Goal: Information Seeking & Learning: Check status

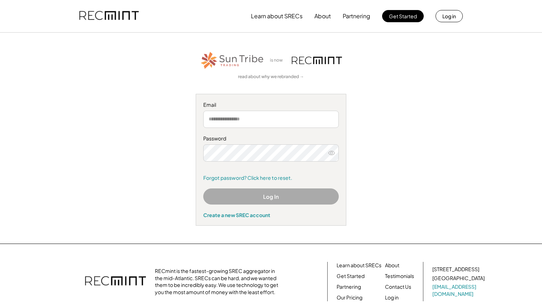
click at [287, 118] on input "email" at bounding box center [271, 119] width 136 height 17
type input "**********"
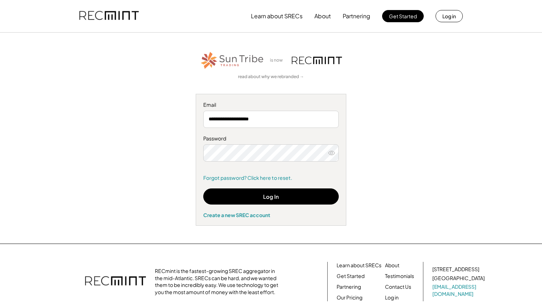
click at [254, 202] on button "Log In" at bounding box center [271, 197] width 136 height 16
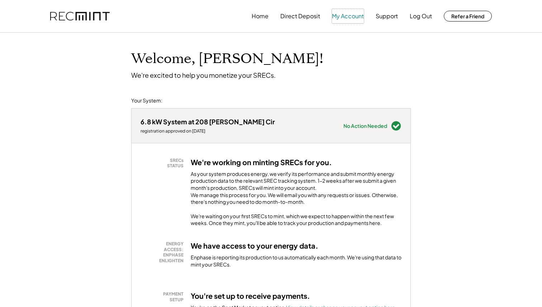
click at [338, 14] on button "My Account" at bounding box center [348, 16] width 32 height 14
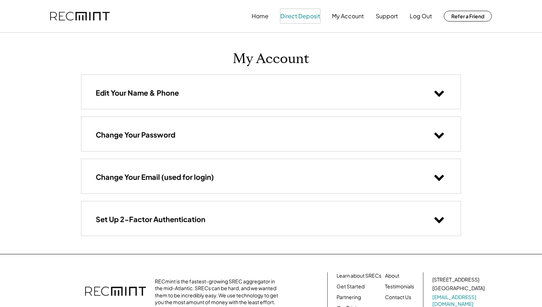
click at [313, 18] on button "Direct Deposit" at bounding box center [300, 16] width 40 height 14
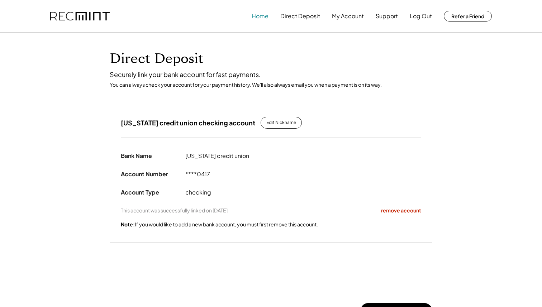
click at [260, 13] on button "Home" at bounding box center [260, 16] width 17 height 14
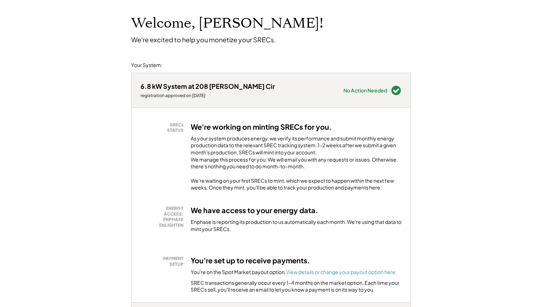
scroll to position [42, 0]
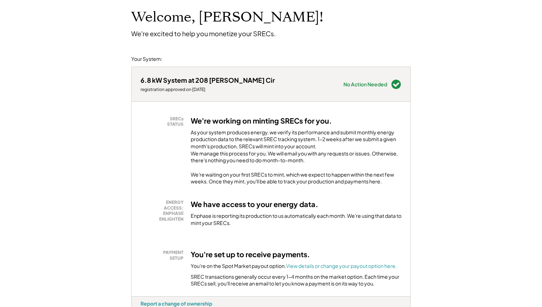
click at [243, 121] on h3 "We're working on minting SRECs for you." at bounding box center [261, 120] width 141 height 9
click at [241, 137] on div "As your system produces energy, we verify its performance and submit monthly en…" at bounding box center [296, 148] width 211 height 39
click at [275, 185] on div "We're waiting on your first SRECs to mint, which we expect to happen within the…" at bounding box center [296, 178] width 211 height 14
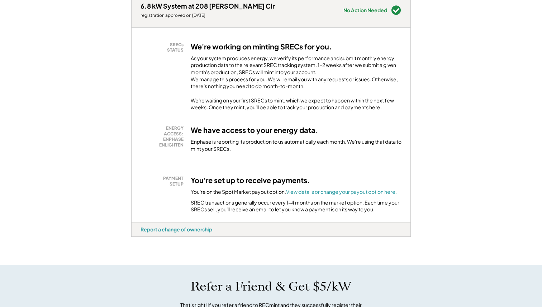
scroll to position [124, 0]
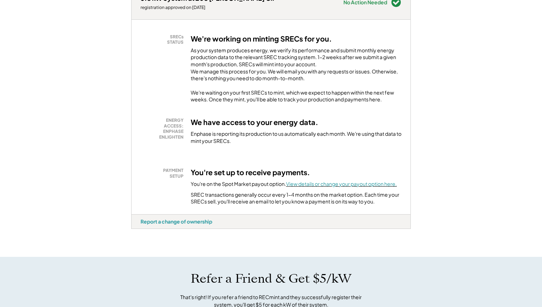
click at [303, 187] on font "View details or change your payout option here." at bounding box center [341, 184] width 111 height 6
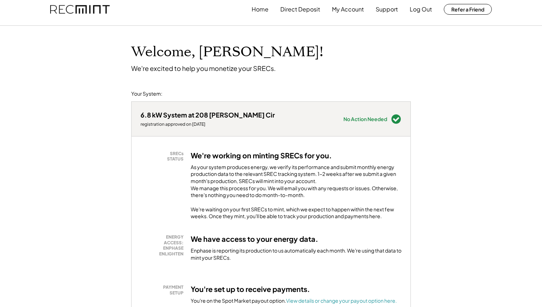
scroll to position [0, 0]
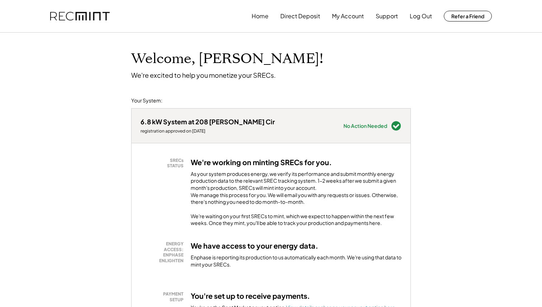
click at [360, 234] on div "SRECs STATUS We're working on minting SRECs for you. As your system produces en…" at bounding box center [271, 240] width 279 height 195
click at [374, 227] on div "We're waiting on your first SRECs to mint, which we expect to happen within the…" at bounding box center [296, 220] width 211 height 14
click at [289, 15] on button "Direct Deposit" at bounding box center [300, 16] width 40 height 14
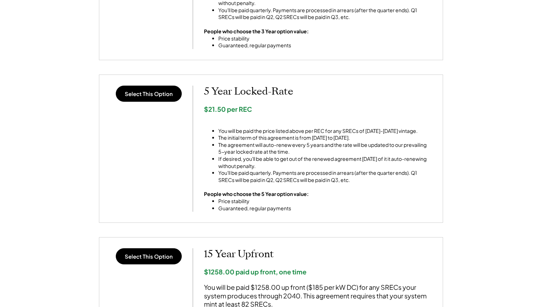
scroll to position [426, 0]
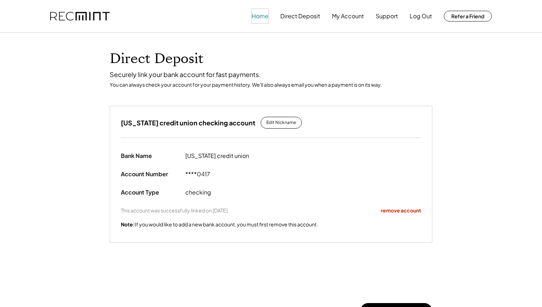
click at [262, 20] on button "Home" at bounding box center [260, 16] width 17 height 14
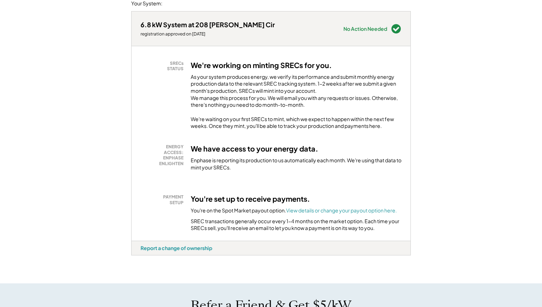
scroll to position [99, 0]
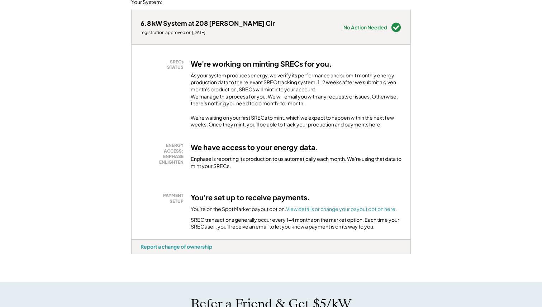
click at [381, 128] on div "We're waiting on your first SRECs to mint, which we expect to happen within the…" at bounding box center [296, 121] width 211 height 14
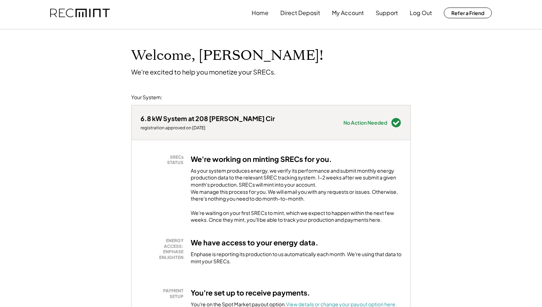
scroll to position [0, 0]
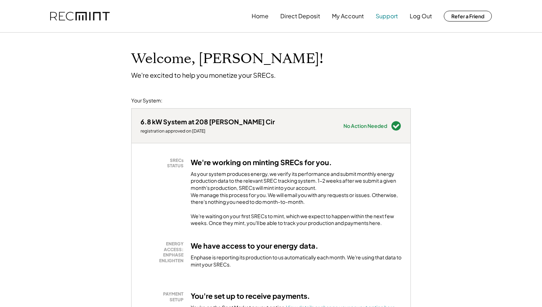
click at [380, 18] on button "Support" at bounding box center [387, 16] width 22 height 14
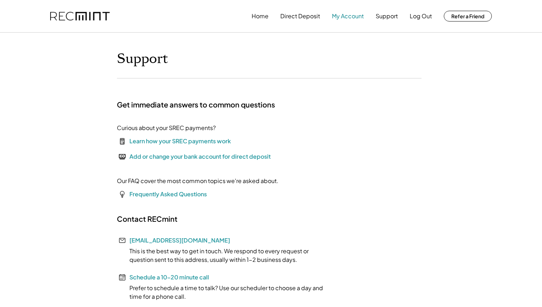
click at [350, 15] on button "My Account" at bounding box center [348, 16] width 32 height 14
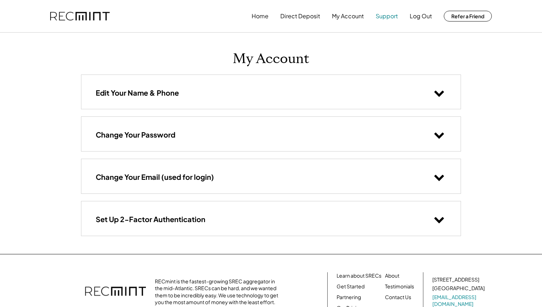
click at [384, 19] on button "Support" at bounding box center [387, 16] width 22 height 14
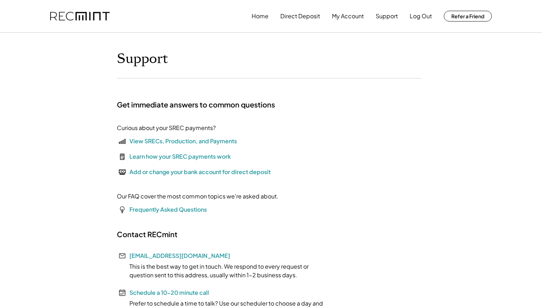
click at [166, 140] on div "View SRECs, Production, and Payments" at bounding box center [183, 141] width 108 height 9
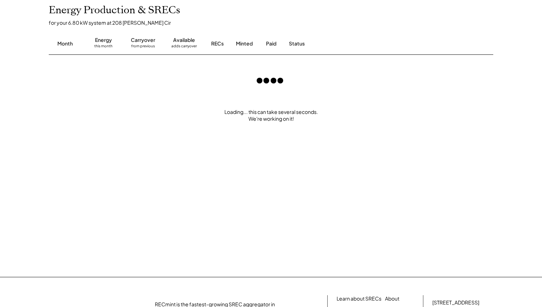
scroll to position [128, 0]
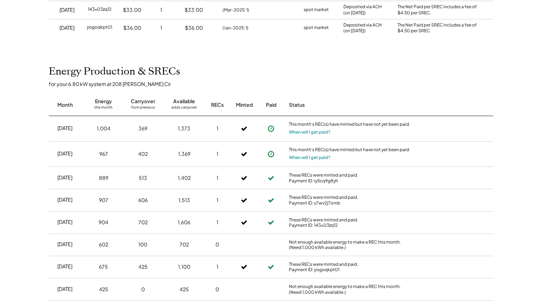
scroll to position [160, 0]
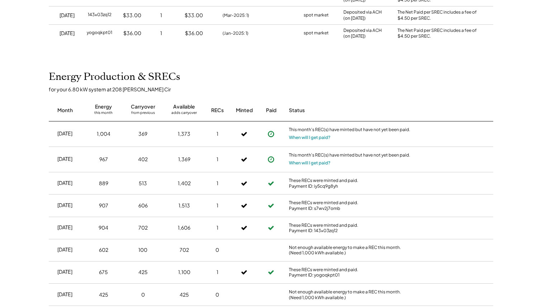
click at [270, 158] on icon at bounding box center [270, 159] width 7 height 7
click at [297, 163] on button "When will I get paid?" at bounding box center [310, 163] width 42 height 7
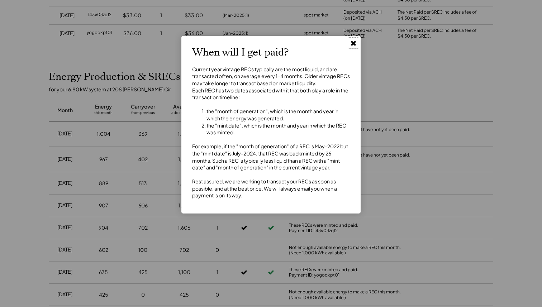
click at [352, 42] on use at bounding box center [353, 43] width 5 height 5
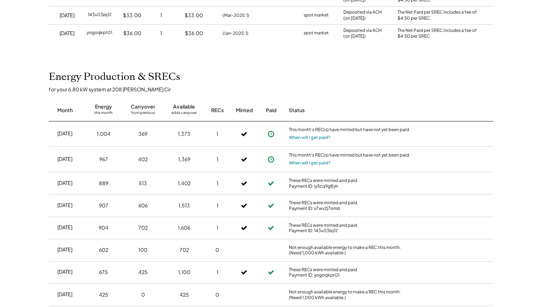
click at [273, 135] on use at bounding box center [271, 134] width 6 height 6
click at [294, 137] on button "When will I get paid?" at bounding box center [310, 137] width 42 height 7
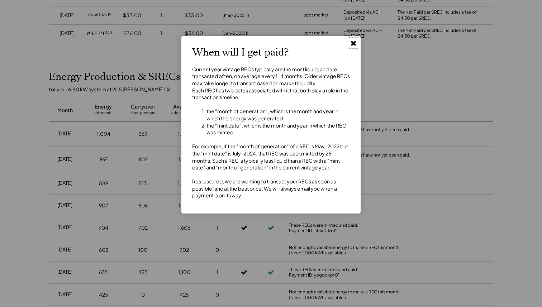
click at [354, 44] on use at bounding box center [353, 43] width 5 height 5
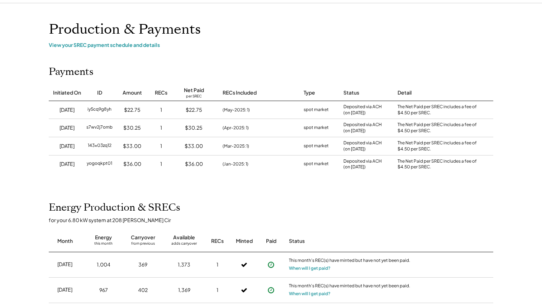
scroll to position [0, 0]
